Goal: Transaction & Acquisition: Purchase product/service

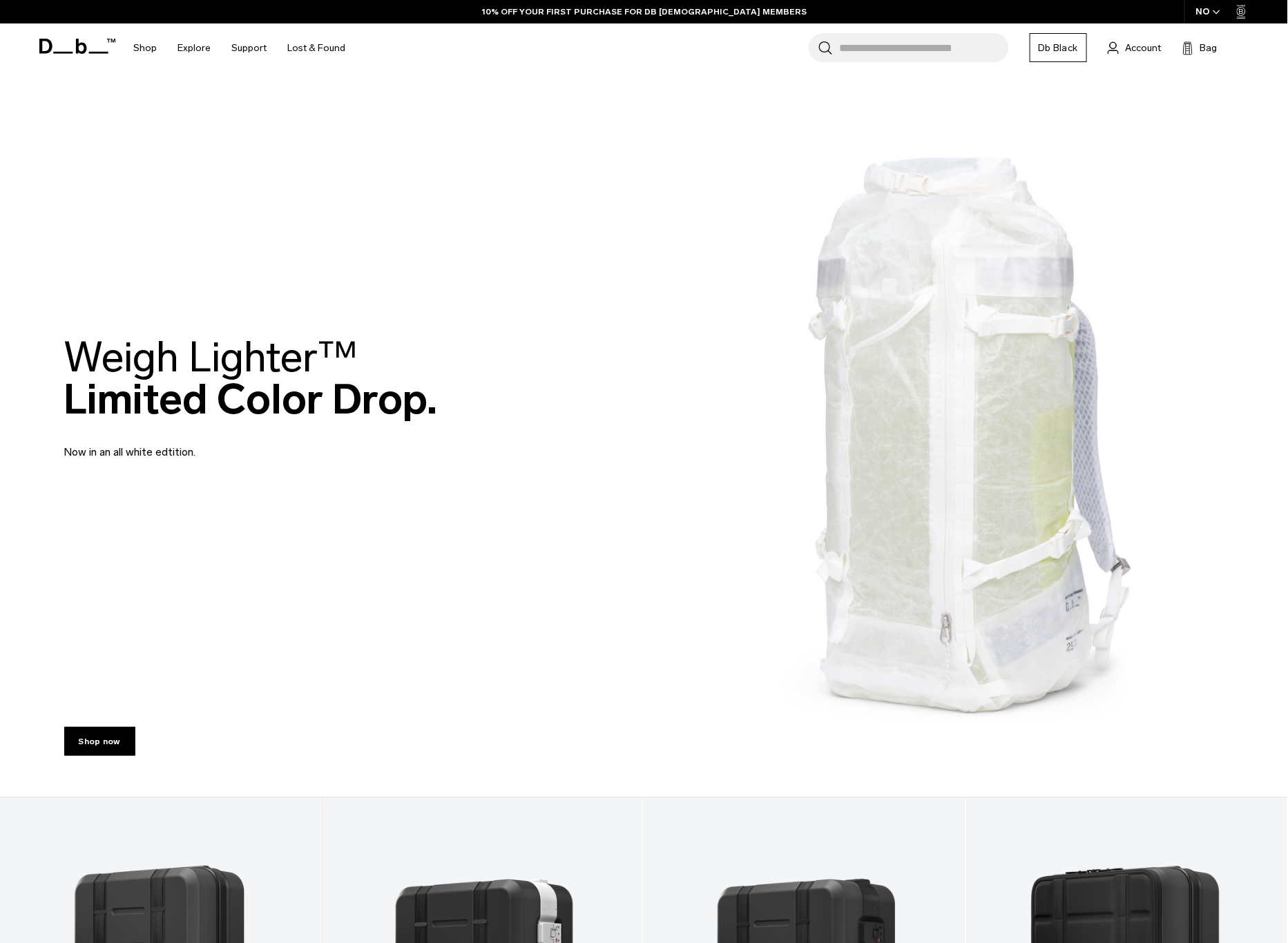
click at [1206, 16] on div "NO" at bounding box center [1208, 12] width 48 height 24
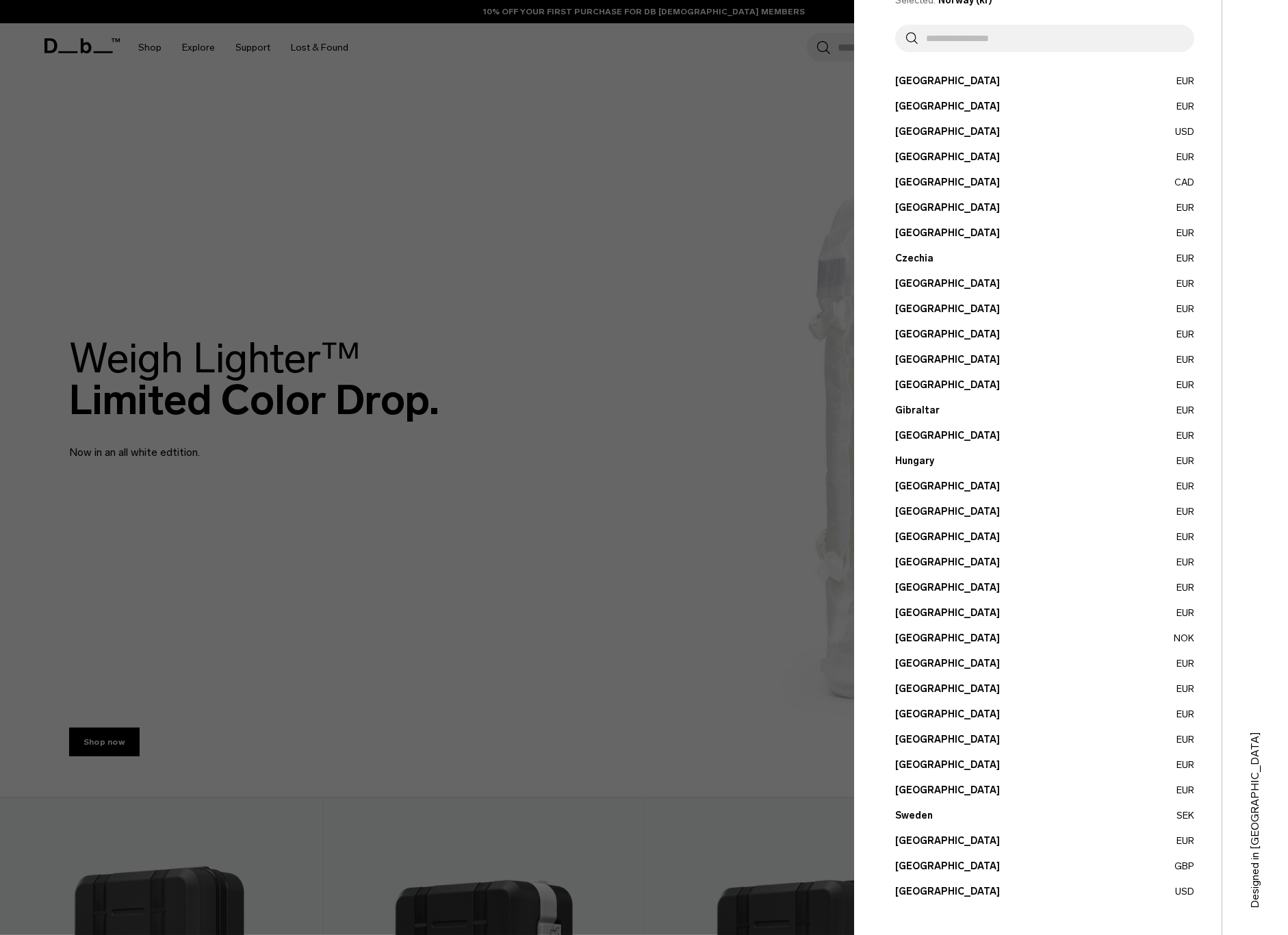
scroll to position [73, 0]
click at [927, 887] on button "United States USD" at bounding box center [1045, 891] width 299 height 15
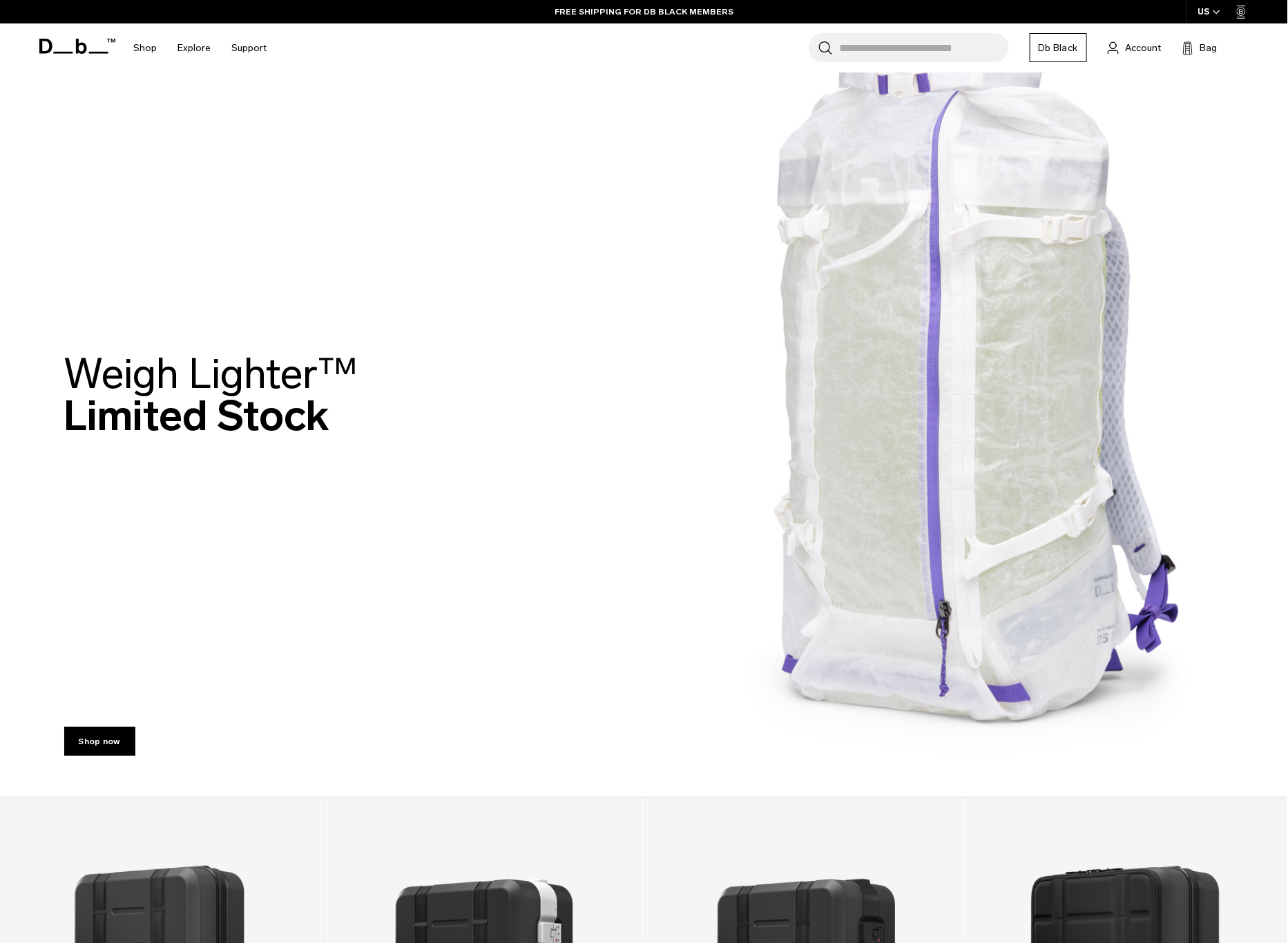
click at [891, 51] on input "Search for Bags, Luggage..." at bounding box center [924, 48] width 169 height 29
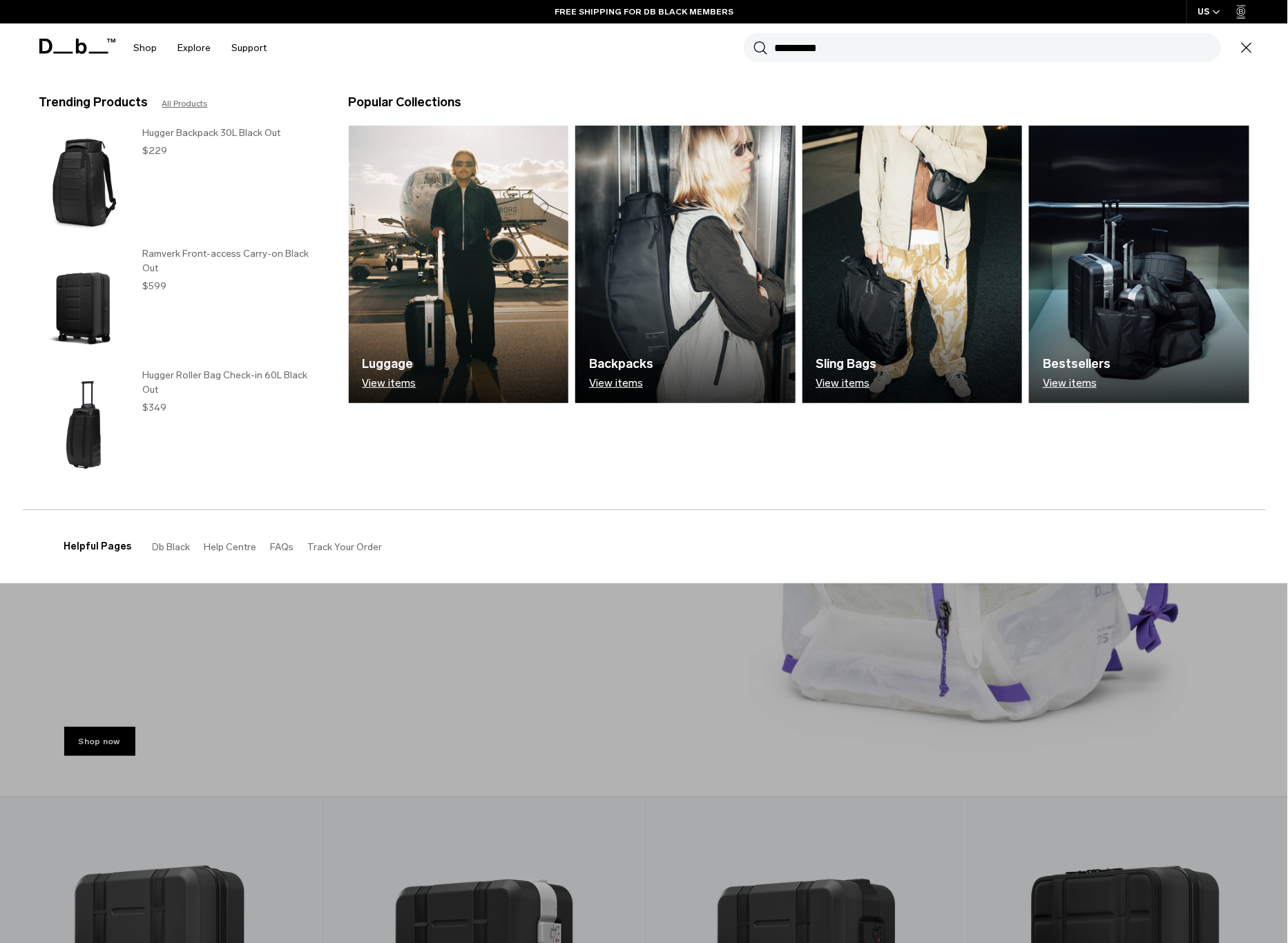
type input "**********"
click at [753, 40] on button "Search" at bounding box center [760, 47] width 15 height 15
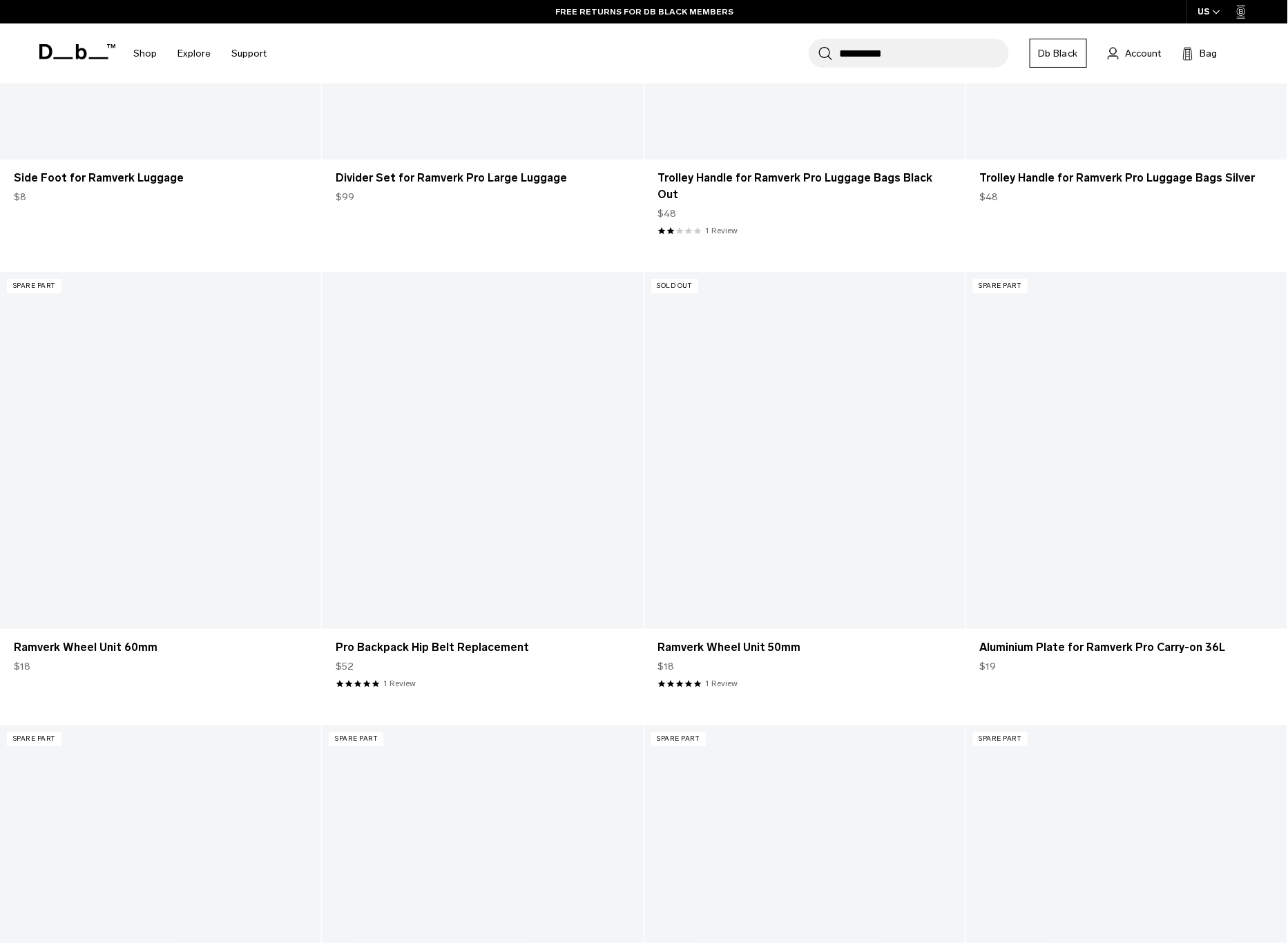
scroll to position [1904, 0]
